Goal: Task Accomplishment & Management: Use online tool/utility

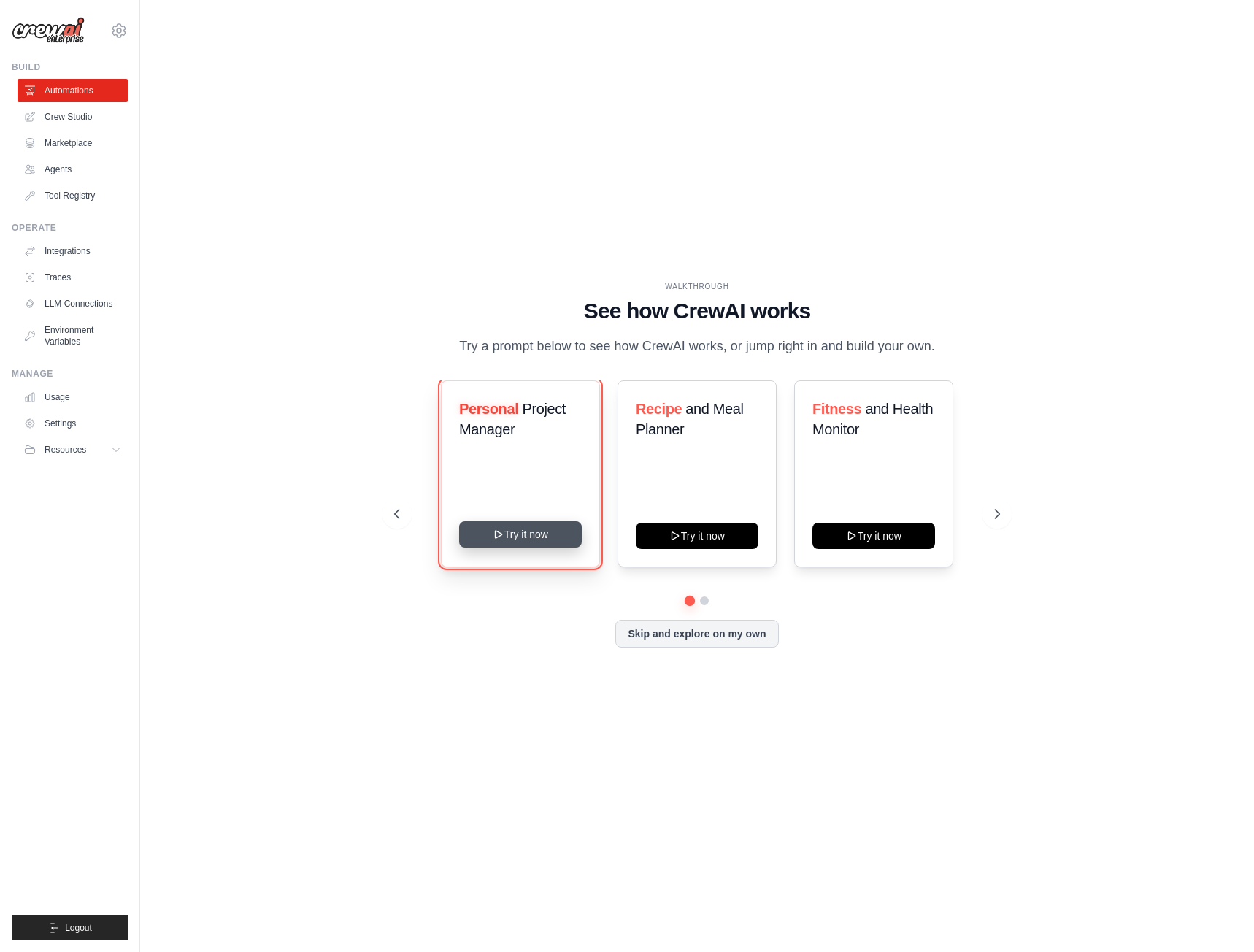
click at [511, 541] on button "Try it now" at bounding box center [520, 534] width 122 height 26
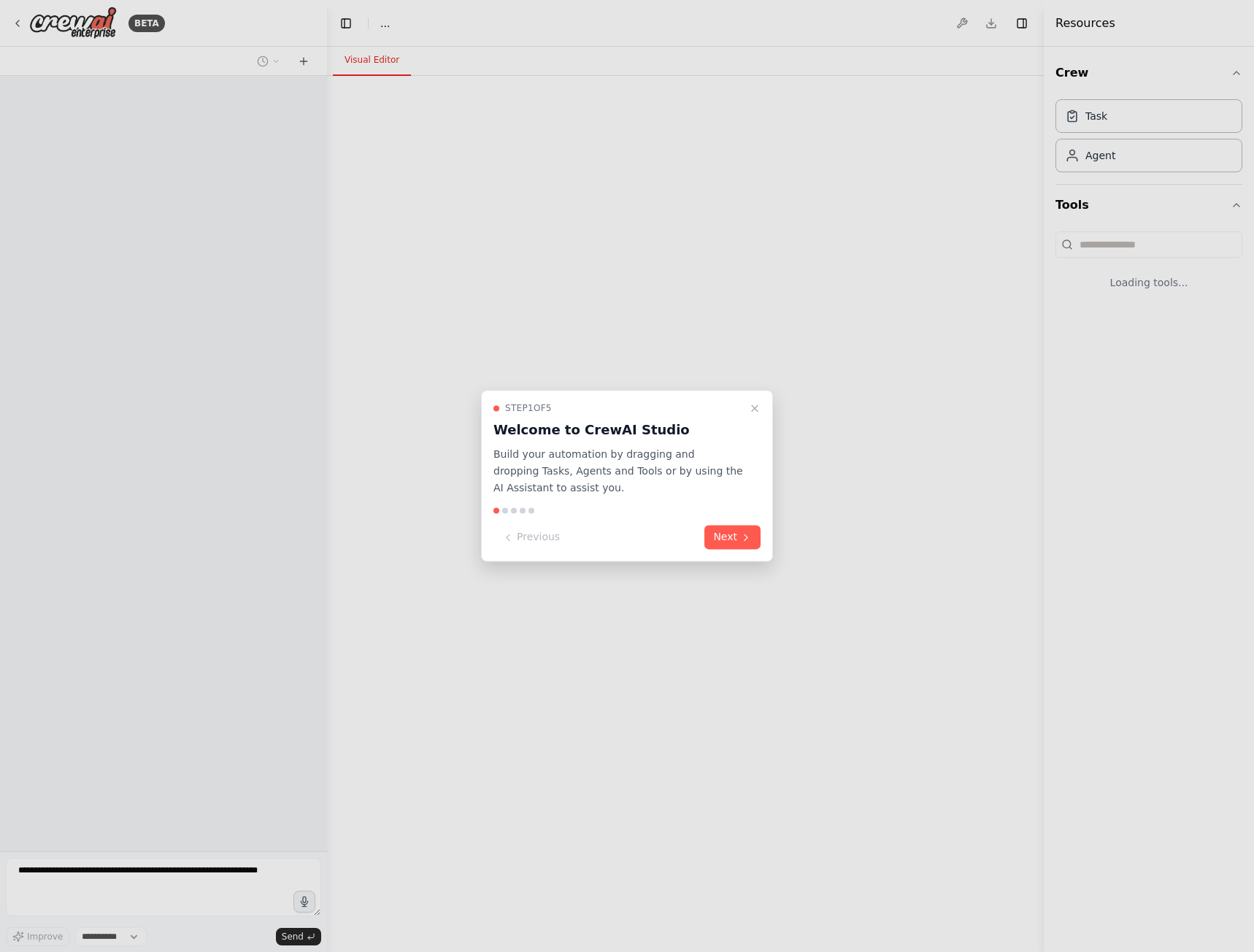
select select "****"
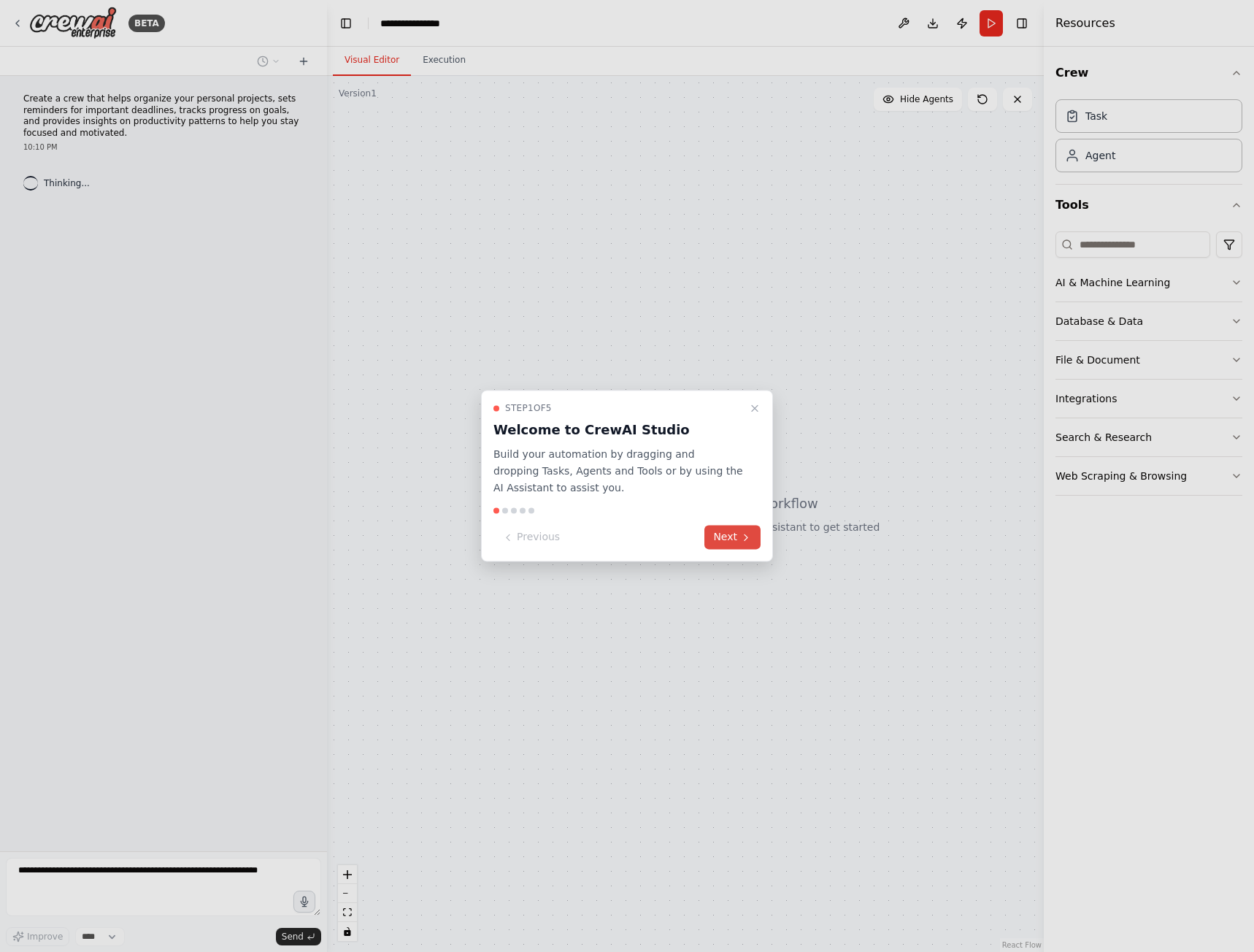
click at [734, 536] on button "Next" at bounding box center [733, 538] width 56 height 24
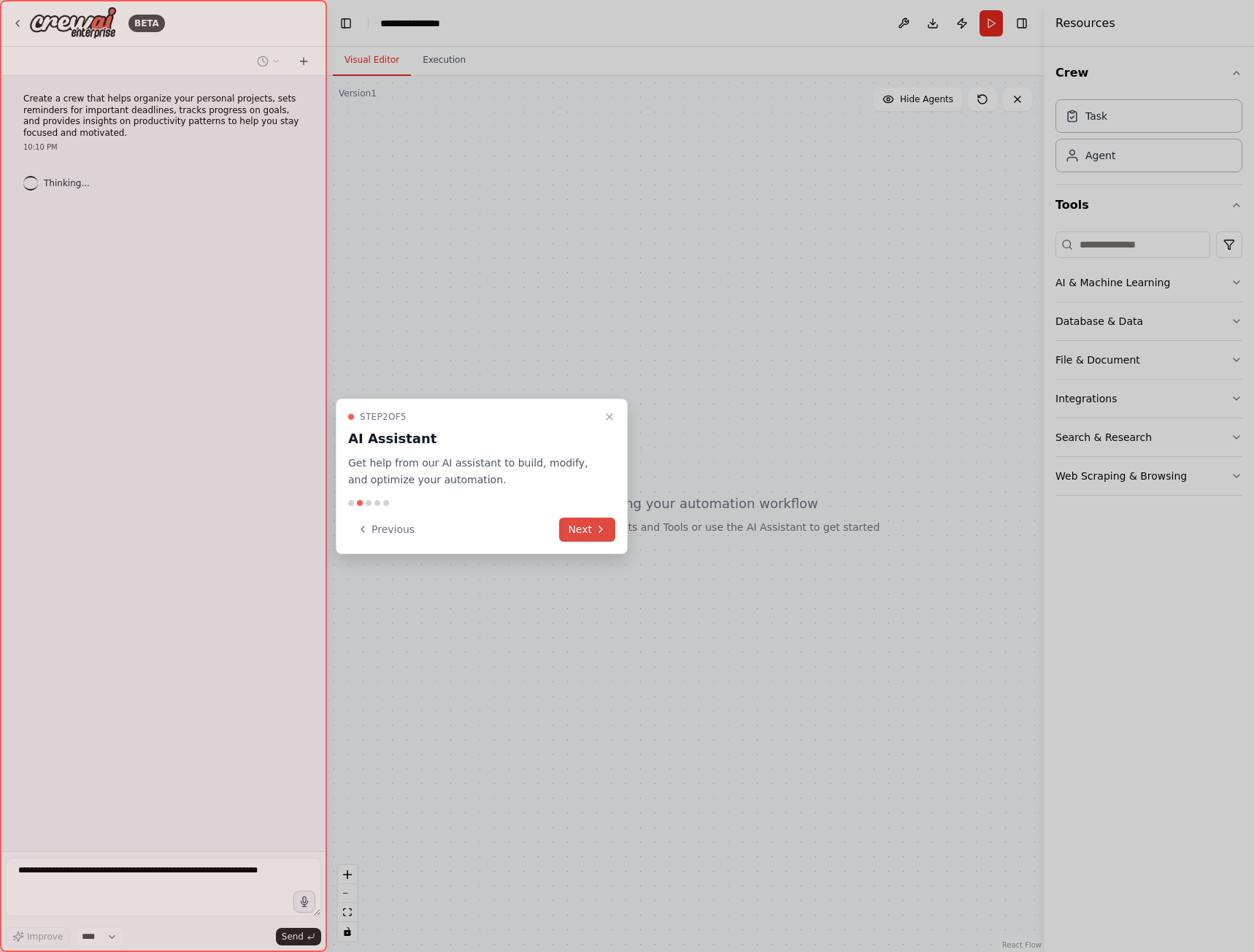
click at [581, 530] on button "Next" at bounding box center [588, 530] width 56 height 24
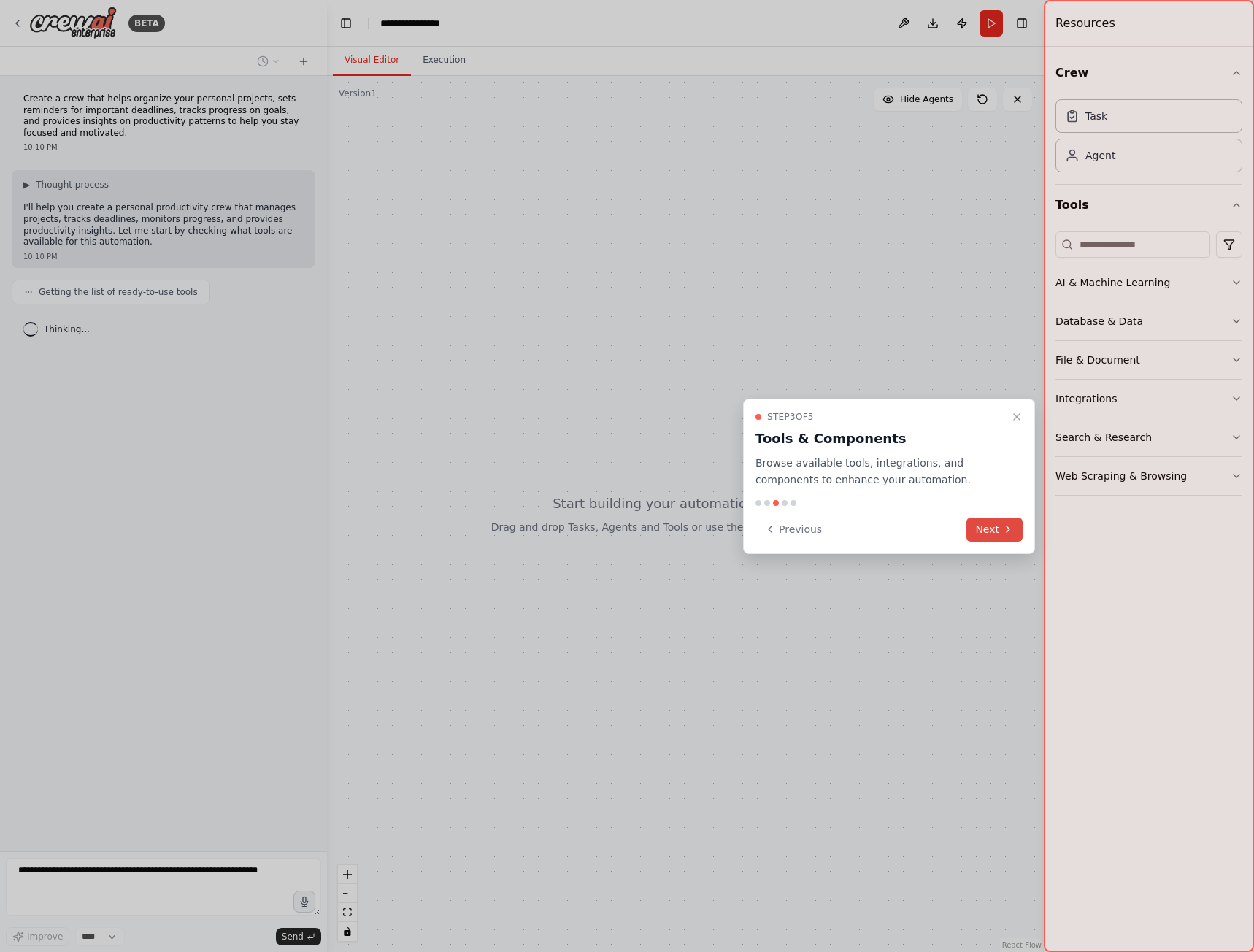
click at [982, 519] on button "Next" at bounding box center [995, 530] width 56 height 24
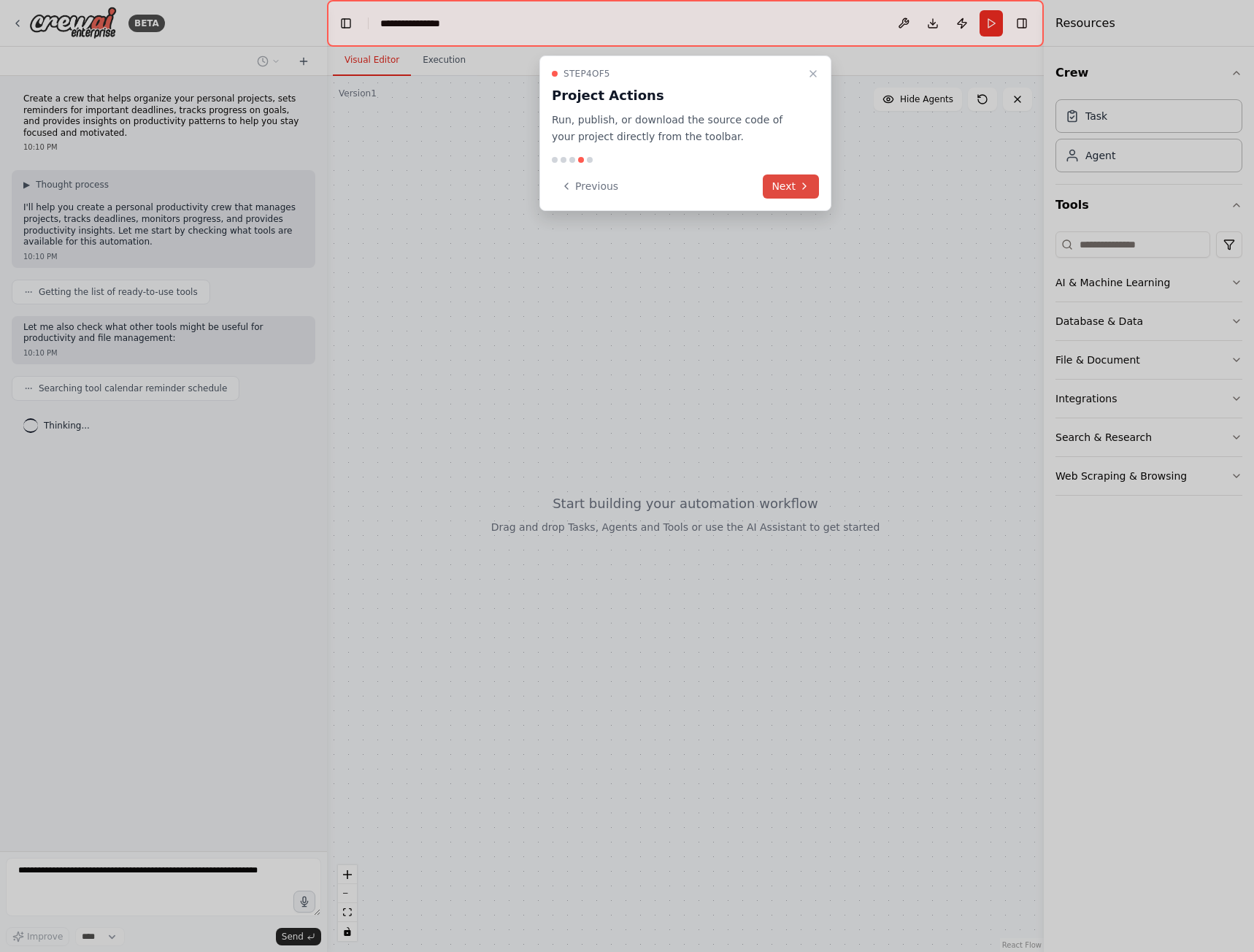
click at [798, 186] on button "Next" at bounding box center [791, 187] width 56 height 24
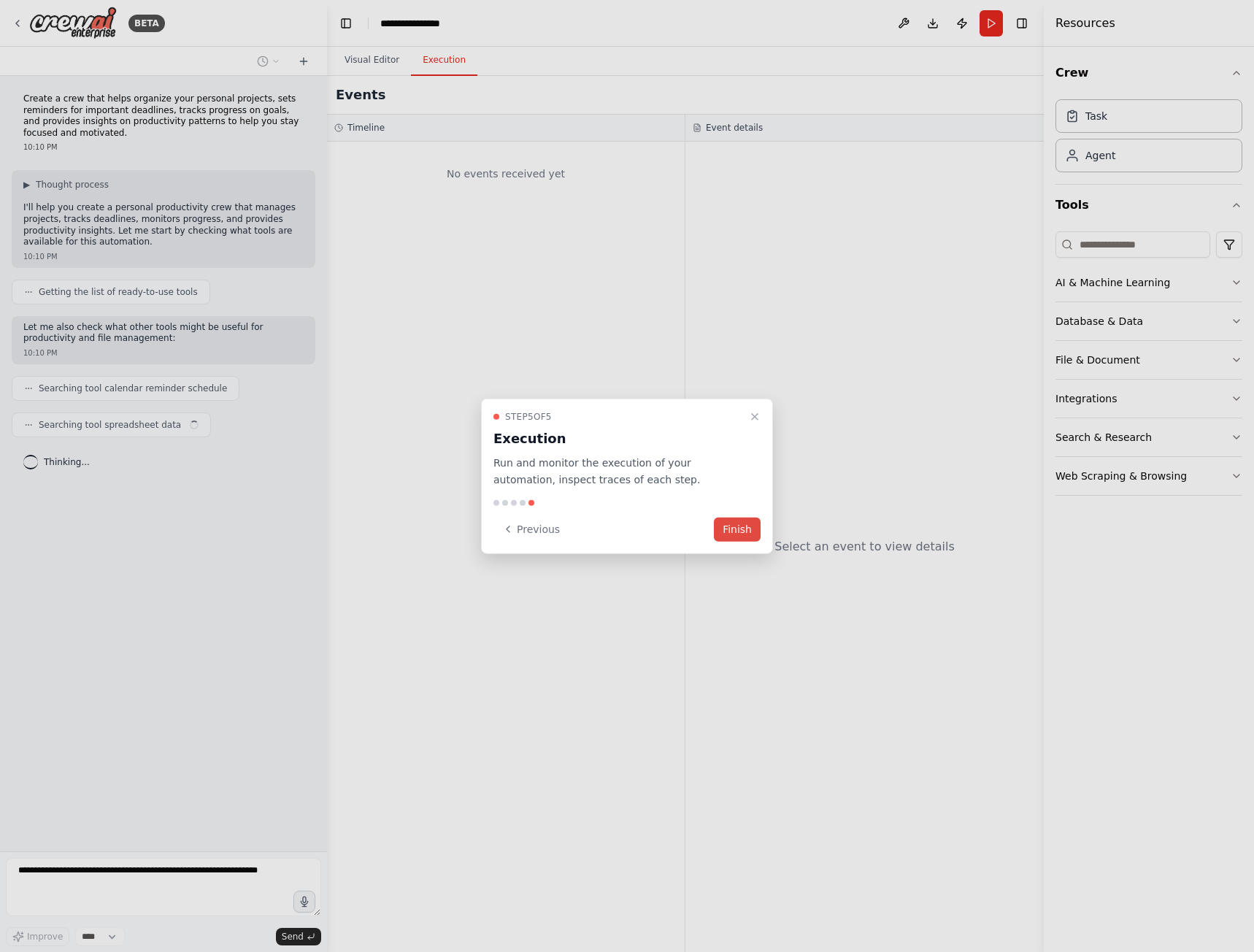
click at [739, 526] on button "Finish" at bounding box center [737, 529] width 47 height 24
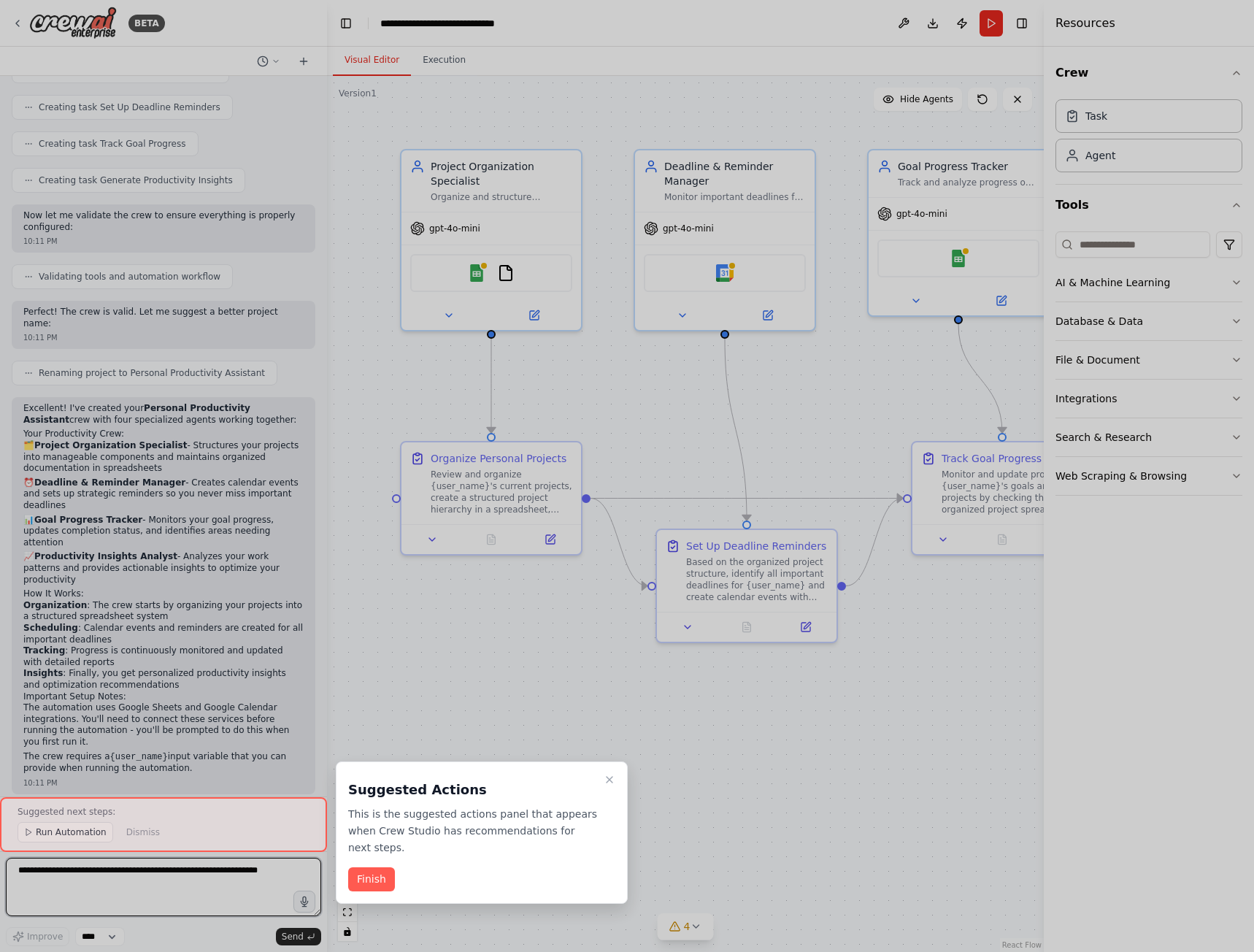
scroll to position [800, 0]
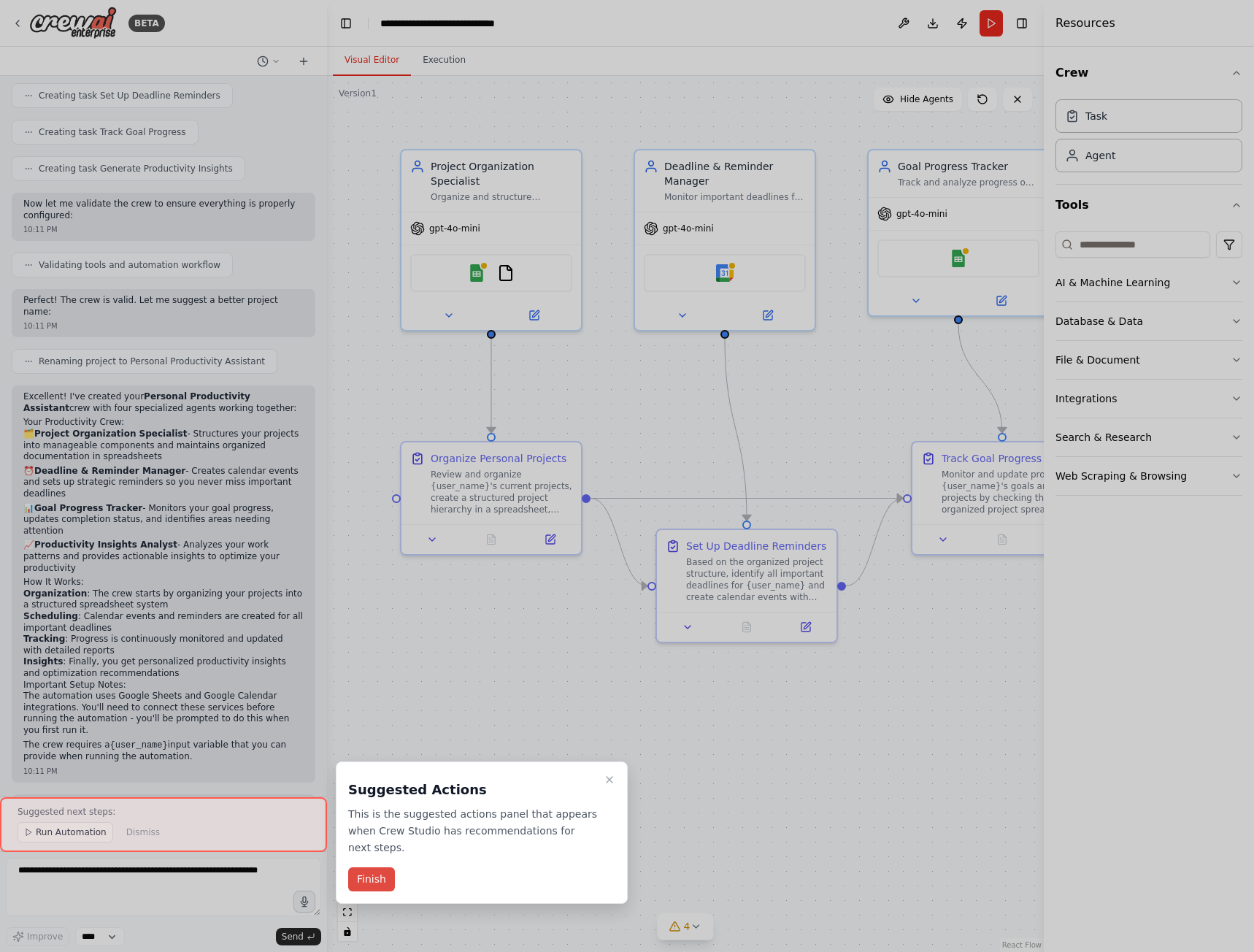
click at [389, 867] on button "Finish" at bounding box center [372, 879] width 47 height 24
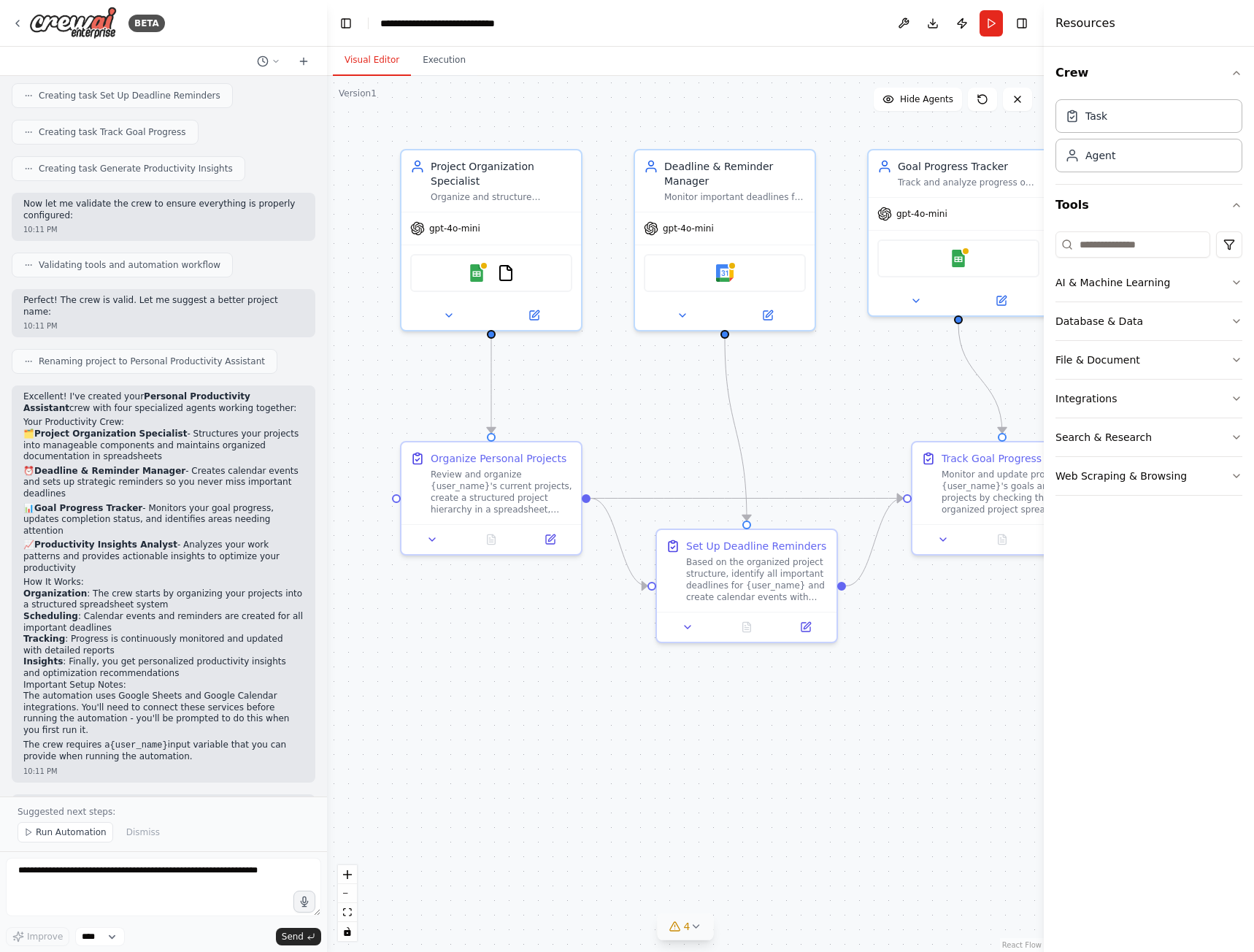
click at [697, 927] on icon at bounding box center [695, 926] width 12 height 12
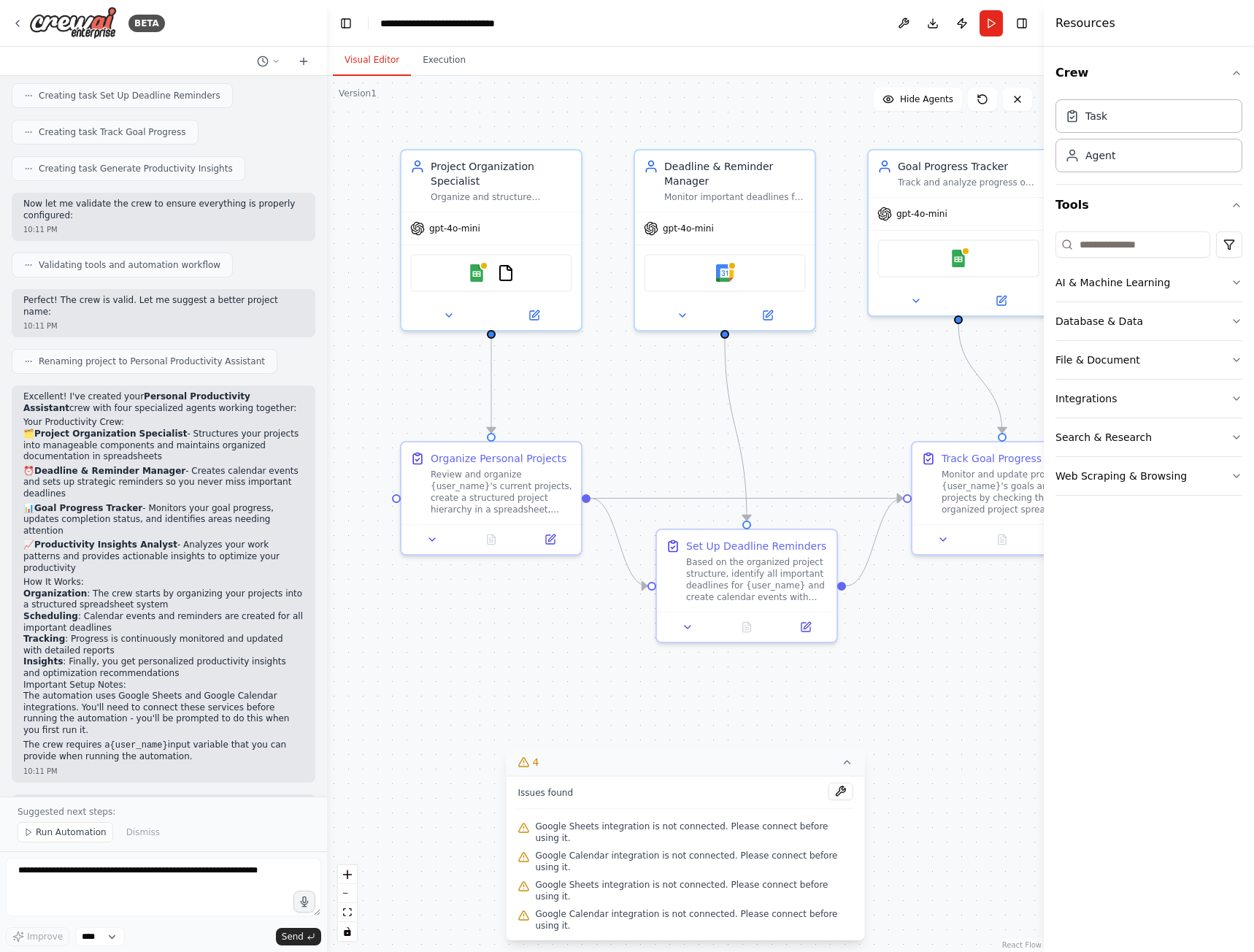
click at [948, 764] on div ".deletable-edge-delete-btn { width: 20px; height: 20px; border: 0px solid #ffff…" at bounding box center [685, 514] width 717 height 876
click at [449, 64] on button "Execution" at bounding box center [444, 60] width 66 height 31
click at [369, 59] on button "Visual Editor" at bounding box center [372, 60] width 78 height 31
